Goal: Task Accomplishment & Management: Use online tool/utility

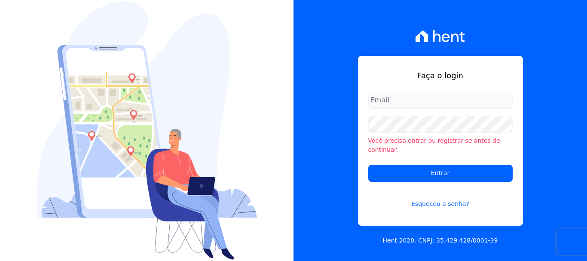
type input "documentos@fronteimoveis.com.br"
click at [421, 101] on input "documentos@fronteimoveis.com.br" at bounding box center [440, 100] width 144 height 17
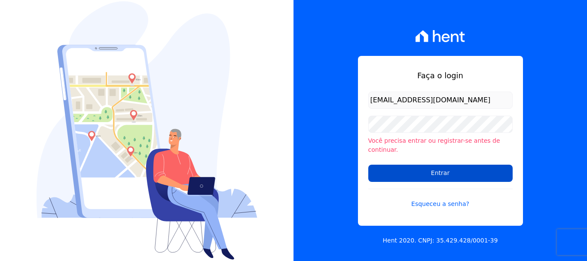
click at [444, 167] on input "Entrar" at bounding box center [440, 173] width 144 height 17
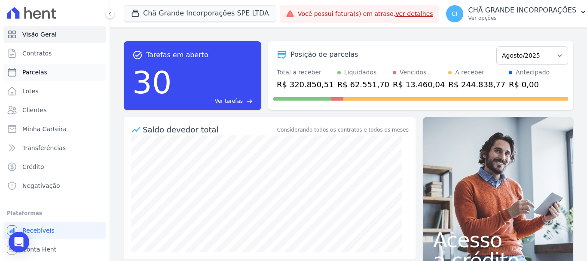
click at [28, 67] on link "Parcelas" at bounding box center [54, 72] width 103 height 17
select select
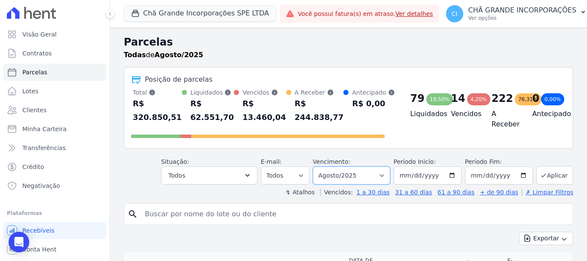
click at [351, 175] on select "Filtrar por período ──────── Todos os meses Outubro/2019 Novembro/2019 Dezembro…" at bounding box center [351, 175] width 77 height 18
select select "06/2025"
click at [318, 166] on select "Filtrar por período ──────── Todos os meses Outubro/2019 Novembro/2019 Dezembro…" at bounding box center [351, 175] width 77 height 18
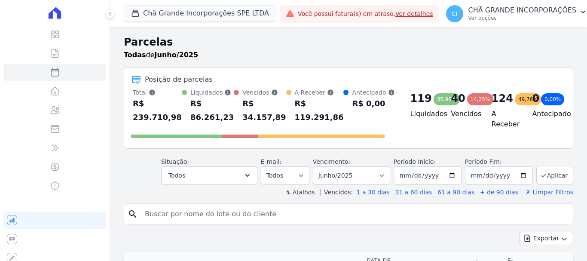
select select
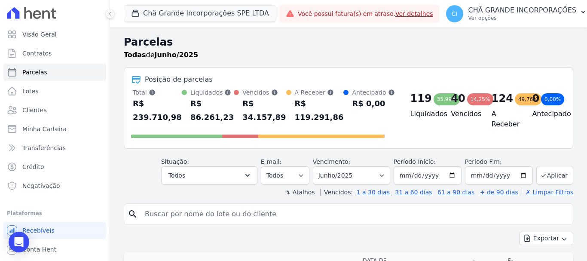
drag, startPoint x: 0, startPoint y: 0, endPoint x: 303, endPoint y: 212, distance: 369.4
click at [303, 212] on input "search" at bounding box center [355, 213] width 430 height 17
type input "[PERSON_NAME]"
select select
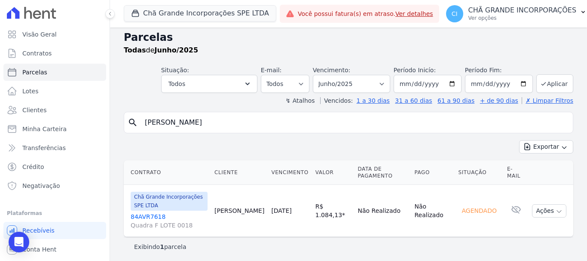
scroll to position [7, 0]
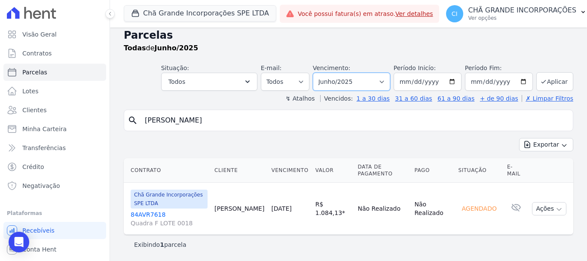
click at [367, 86] on select "Filtrar por período ──────── Todos os meses Outubro/2019 Novembro/2019 Dezembro…" at bounding box center [351, 82] width 77 height 18
select select "07/2025"
click at [318, 73] on select "Filtrar por período ──────── Todos os meses Outubro/2019 Novembro/2019 Dezembro…" at bounding box center [351, 82] width 77 height 18
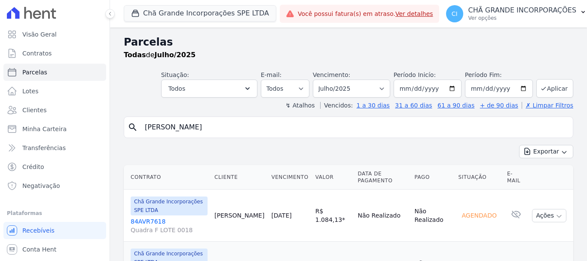
select select
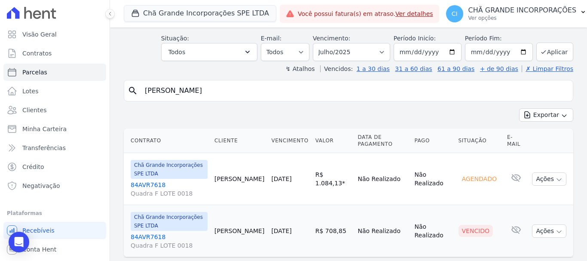
scroll to position [59, 0]
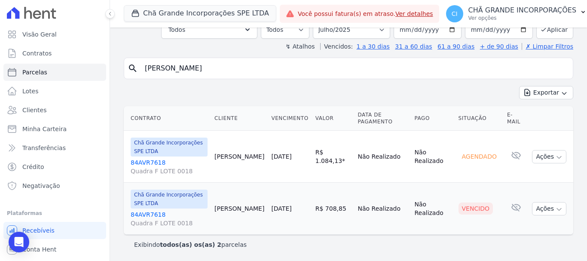
click at [146, 214] on link "84AVR7618 Quadra F LOTE 0018" at bounding box center [169, 218] width 77 height 17
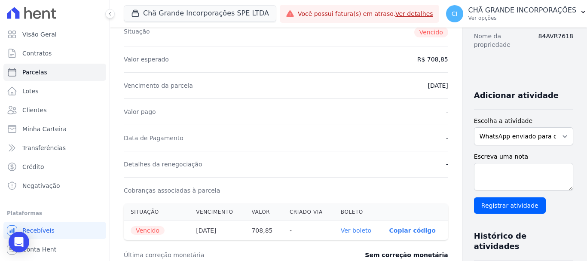
scroll to position [301, 0]
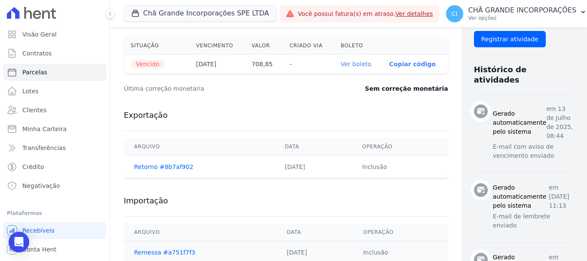
click at [341, 64] on link "Ver boleto" at bounding box center [356, 64] width 31 height 7
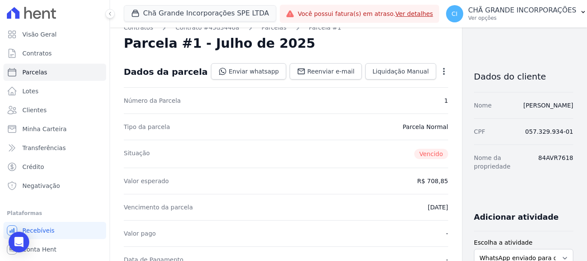
scroll to position [0, 0]
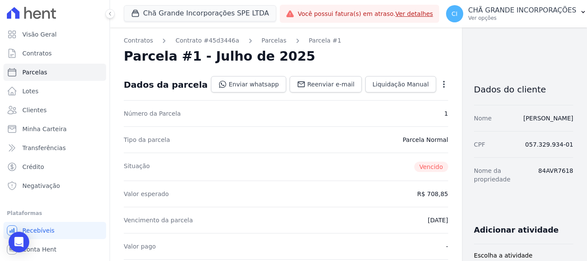
select select
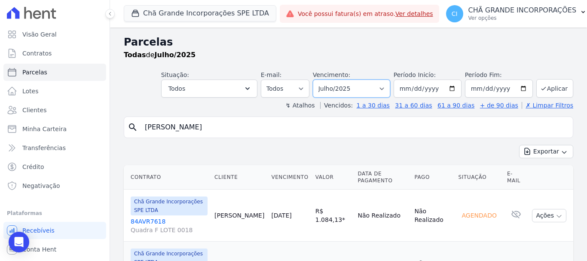
click at [327, 86] on select "Filtrar por período ──────── Todos os meses Outubro/2019 Novembro/2019 Dezembro…" at bounding box center [351, 89] width 77 height 18
select select "08/2025"
click at [318, 80] on select "Filtrar por período ──────── Todos os meses Outubro/2019 Novembro/2019 Dezembro…" at bounding box center [351, 89] width 77 height 18
select select
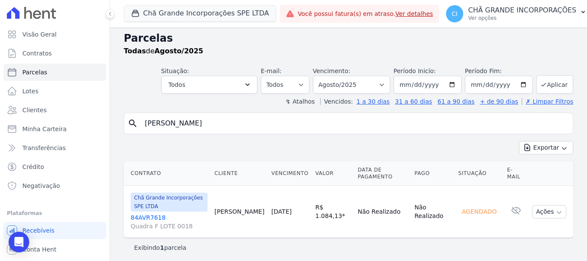
scroll to position [7, 0]
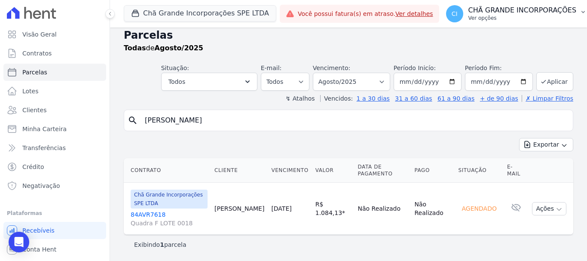
click at [499, 11] on p "CHÃ GRANDE INCORPORAÇÕES" at bounding box center [522, 10] width 108 height 9
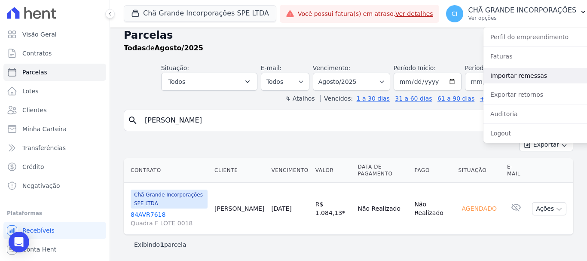
click at [520, 74] on link "Importar remessas" at bounding box center [538, 75] width 110 height 15
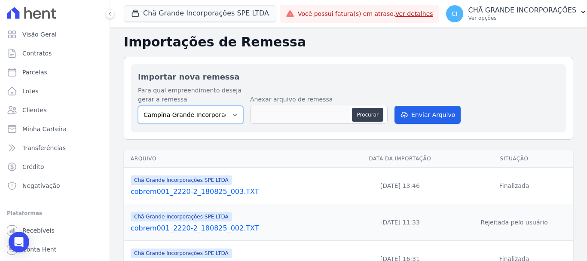
click at [214, 115] on select "Campina Grande Incorporações SPE LTDA Chã Grande Incorporações SPE LTDA Gravatá…" at bounding box center [190, 115] width 105 height 18
select select "fada966b-1e94-4a5a-a03a-a068354f70e7"
click at [138, 106] on select "Campina Grande Incorporações SPE LTDA Chã Grande Incorporações SPE LTDA Gravatá…" at bounding box center [190, 115] width 105 height 18
click at [372, 117] on button "Procurar" at bounding box center [367, 115] width 31 height 14
type input "cobrem001_2220-2_190825_001.TXT"
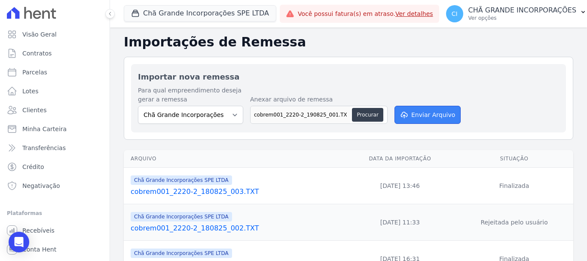
click at [441, 110] on button "Enviar Arquivo" at bounding box center [428, 115] width 66 height 18
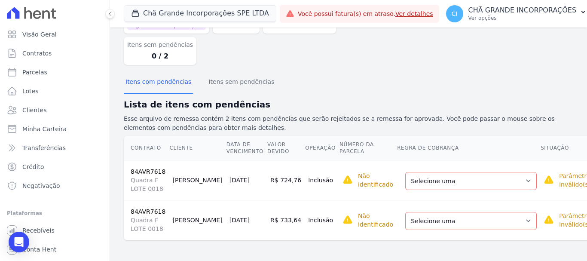
scroll to position [57, 0]
click at [444, 181] on select "Selecione uma Nova Parcela Avulsa Parcela Avulsa Existente Sinal (4 X R$ 11,98)…" at bounding box center [471, 181] width 132 height 18
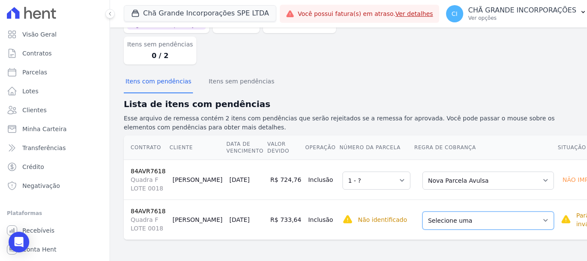
click at [441, 222] on select "Selecione uma Nova Parcela Avulsa Parcela Avulsa Existente Sinal (4 X R$ 11,98)…" at bounding box center [488, 220] width 132 height 18
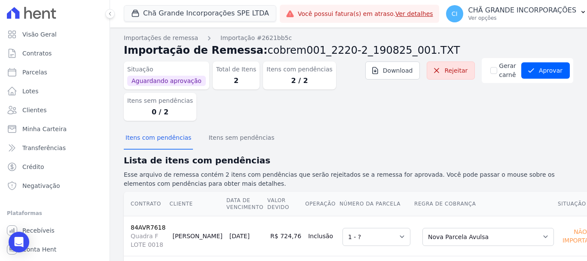
scroll to position [0, 0]
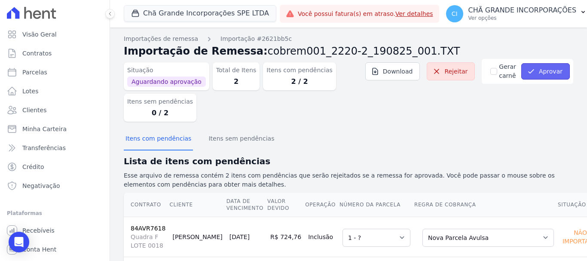
click at [546, 70] on button "Aprovar" at bounding box center [545, 71] width 49 height 16
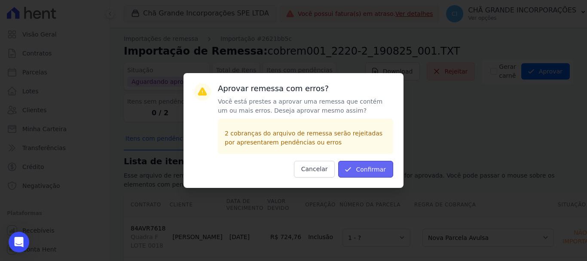
click at [368, 171] on button "Confirmar" at bounding box center [365, 169] width 55 height 17
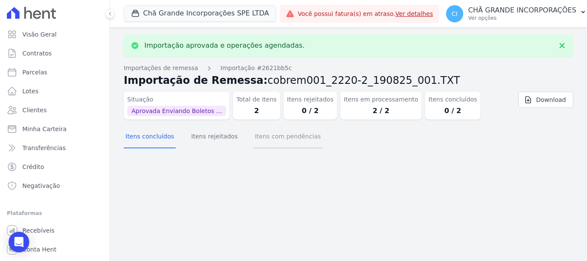
click at [275, 139] on button "Itens com pendências" at bounding box center [287, 137] width 69 height 22
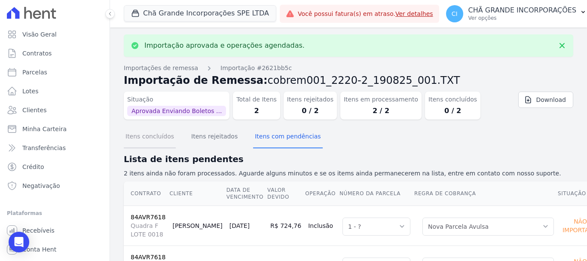
click at [147, 141] on button "Itens concluídos" at bounding box center [150, 137] width 52 height 22
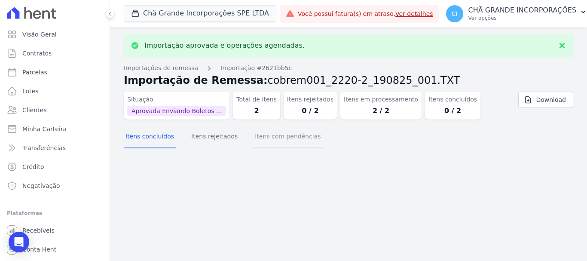
click at [265, 135] on button "Itens com pendências" at bounding box center [287, 137] width 69 height 22
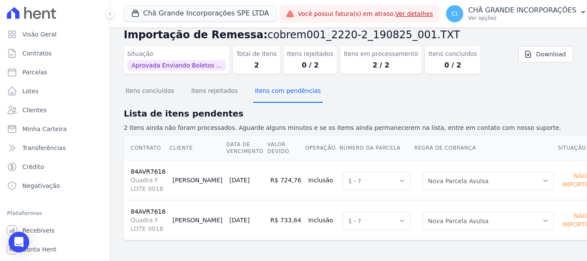
scroll to position [46, 0]
click at [202, 91] on button "Itens rejeitados" at bounding box center [215, 91] width 50 height 22
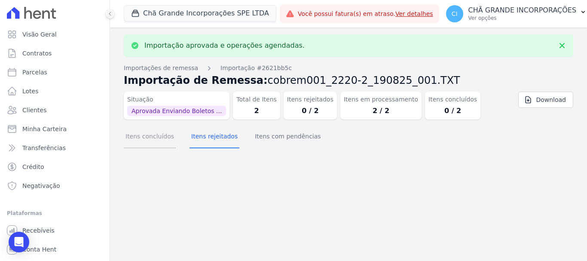
click at [159, 138] on button "Itens concluídos" at bounding box center [150, 137] width 52 height 22
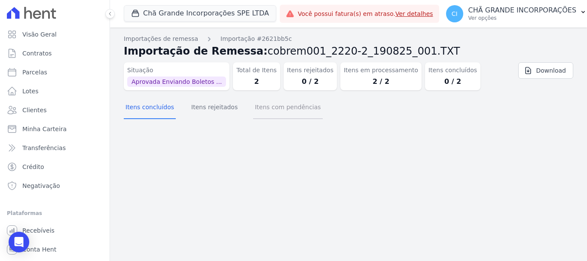
click at [276, 104] on button "Itens com pendências" at bounding box center [287, 108] width 69 height 22
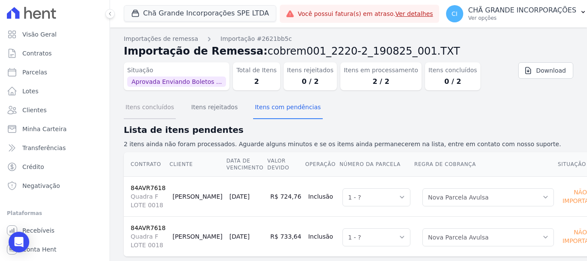
click at [145, 111] on button "Itens concluídos" at bounding box center [150, 108] width 52 height 22
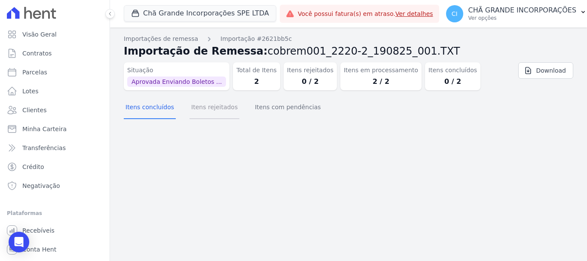
click at [212, 109] on button "Itens rejeitados" at bounding box center [215, 108] width 50 height 22
click at [254, 108] on button "Itens com pendências" at bounding box center [287, 108] width 69 height 22
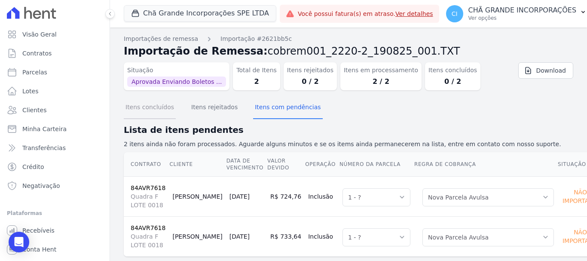
click at [156, 110] on button "Itens concluídos" at bounding box center [150, 108] width 52 height 22
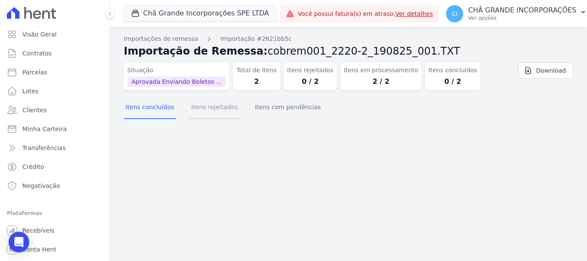
click at [205, 110] on button "Itens rejeitados" at bounding box center [215, 108] width 50 height 22
click at [278, 107] on button "Itens com pendências" at bounding box center [287, 108] width 69 height 22
click at [150, 107] on button "Itens concluídos" at bounding box center [150, 108] width 52 height 22
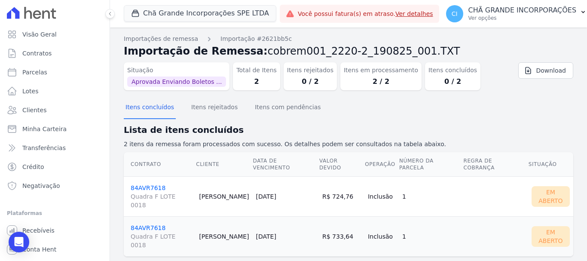
click at [150, 184] on link "84AVR7618 Quadra F LOTE 0018" at bounding box center [161, 196] width 61 height 25
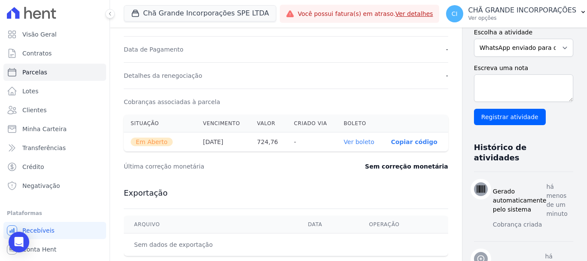
scroll to position [301, 0]
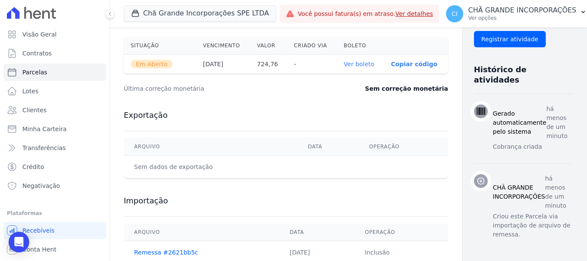
click at [344, 61] on link "Ver boleto" at bounding box center [359, 64] width 31 height 7
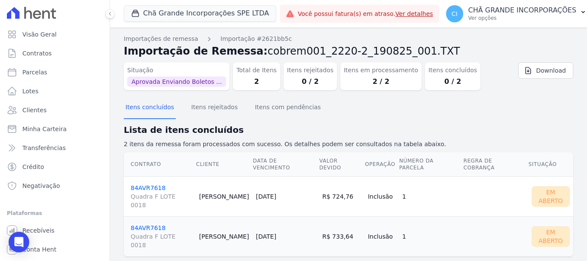
click at [150, 224] on link "84AVR7618 Quadra F LOTE 0018" at bounding box center [161, 236] width 61 height 25
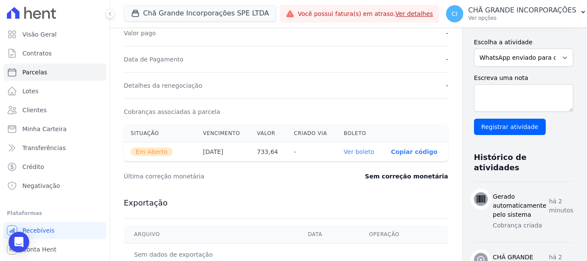
scroll to position [215, 0]
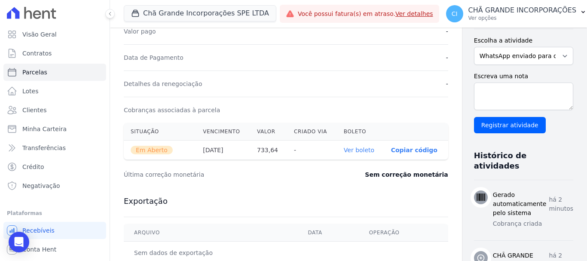
click at [341, 144] on th "Ver boleto" at bounding box center [360, 150] width 47 height 19
click at [344, 153] on link "Ver boleto" at bounding box center [359, 150] width 31 height 7
